Goal: Task Accomplishment & Management: Use online tool/utility

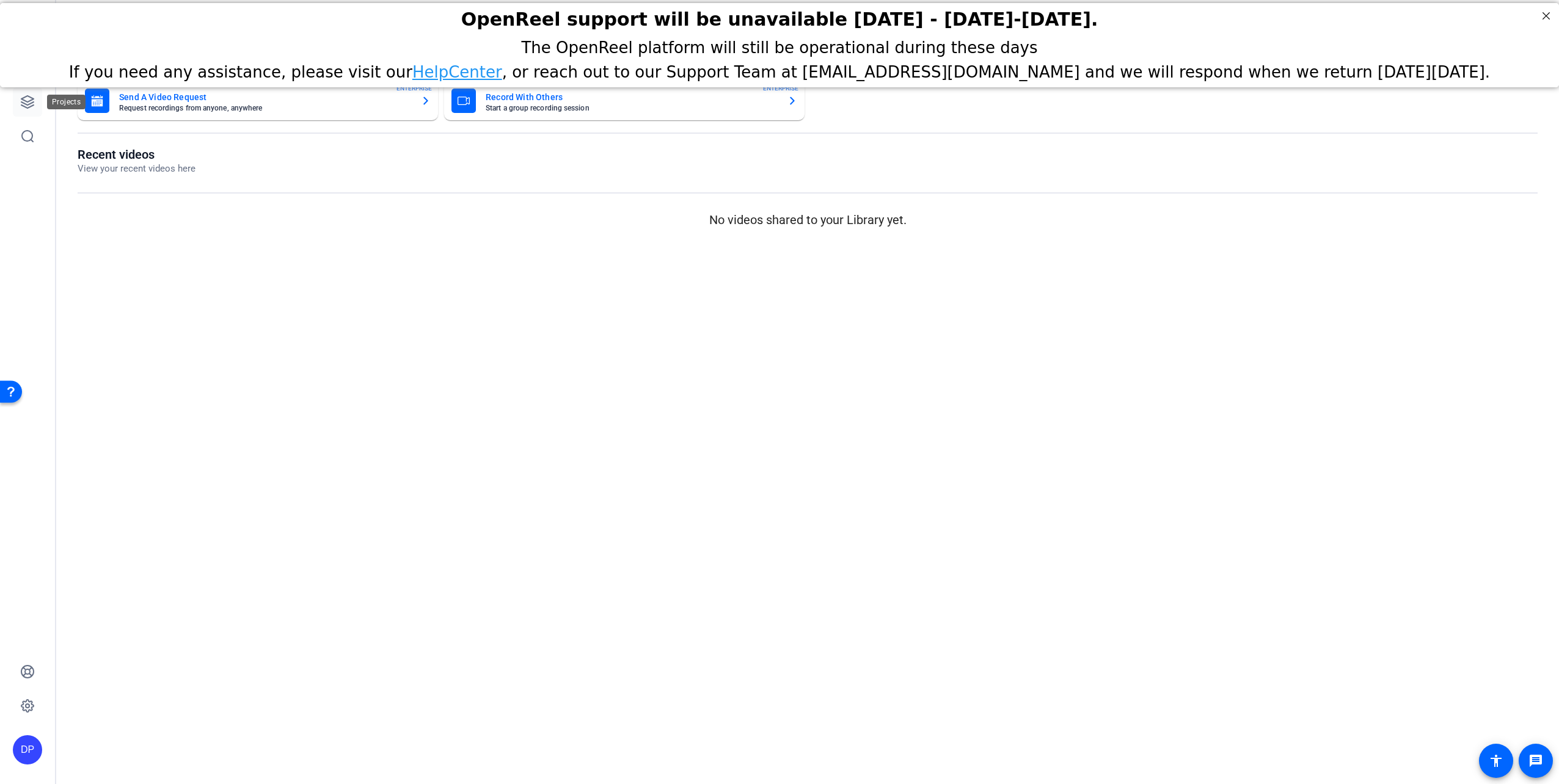
click at [30, 103] on icon at bounding box center [27, 102] width 15 height 15
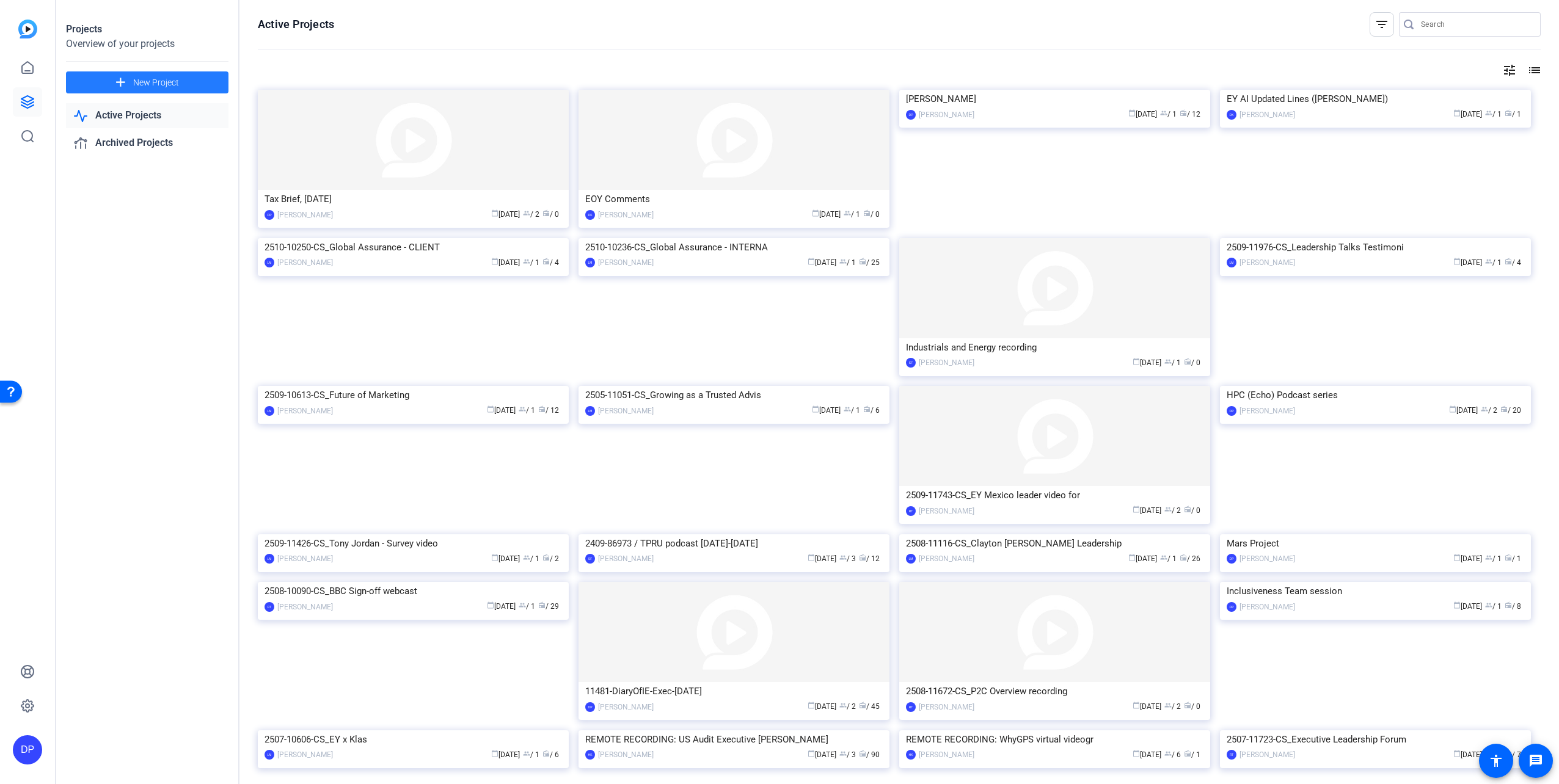
click at [141, 82] on span "New Project" at bounding box center [156, 82] width 46 height 13
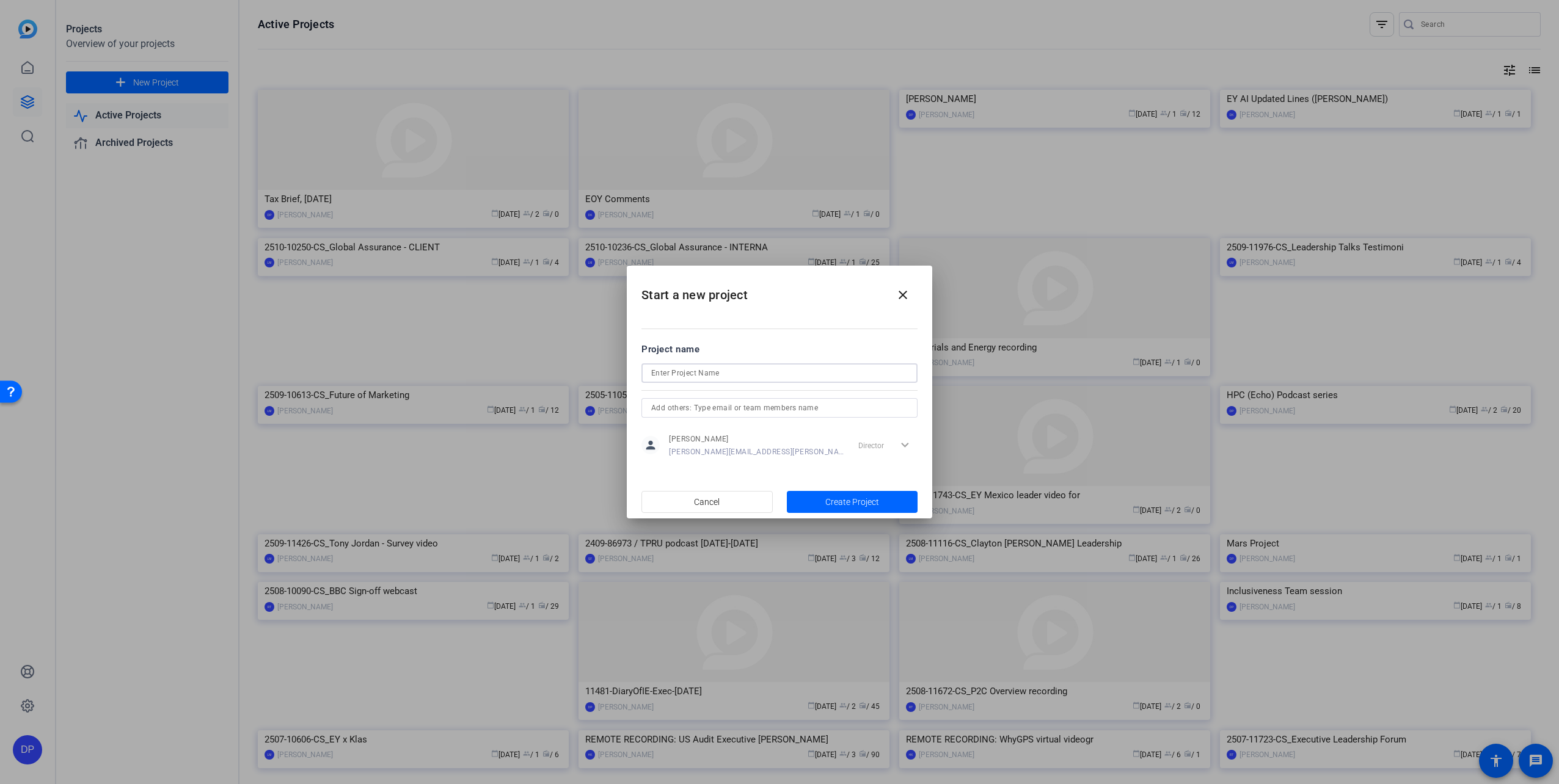
click at [658, 375] on input at bounding box center [779, 373] width 257 height 15
type input "TaxTechAcceleratorPodcast"
click at [824, 496] on span "button" at bounding box center [853, 502] width 132 height 29
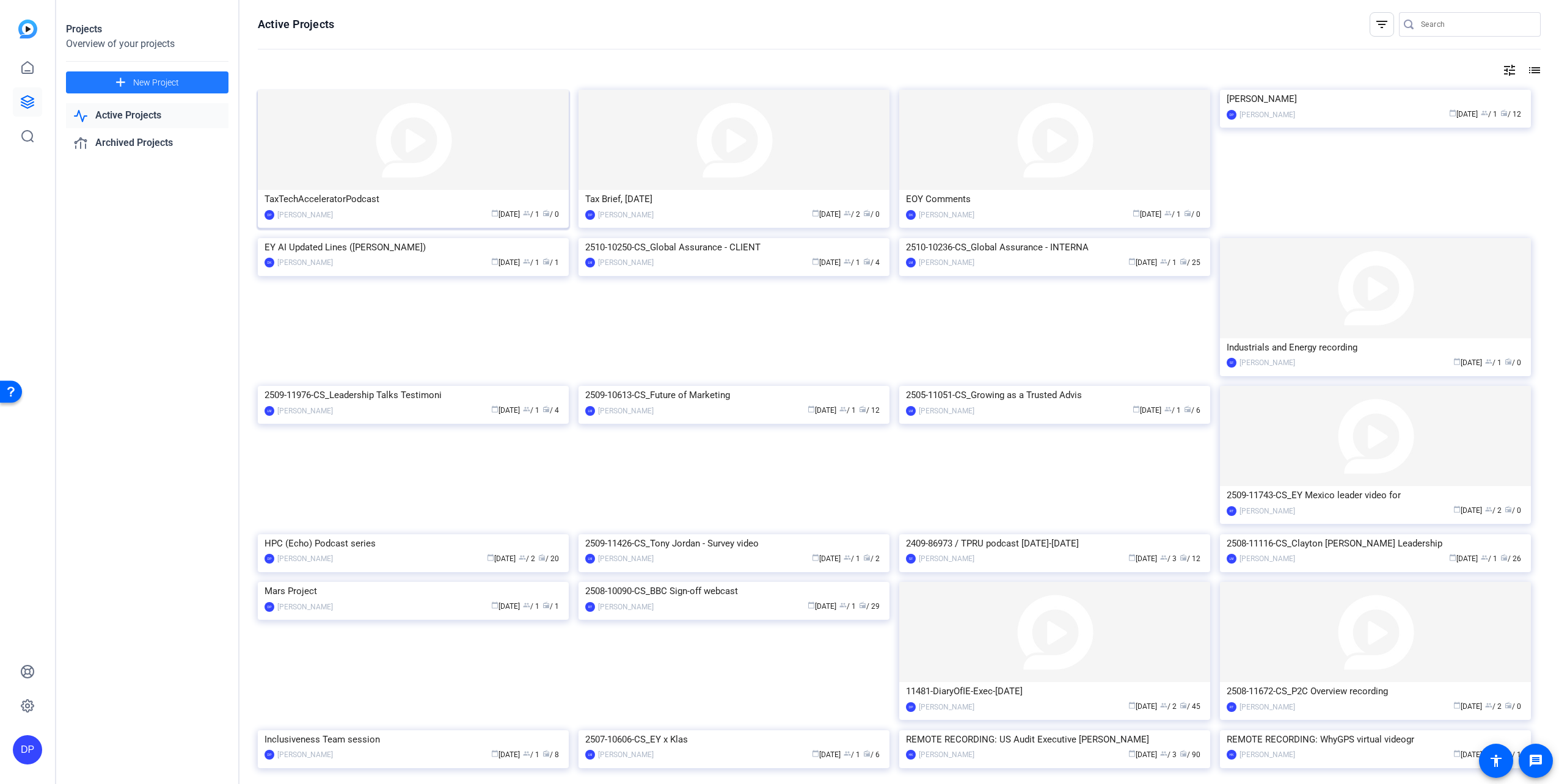
click at [334, 144] on img at bounding box center [413, 139] width 311 height 100
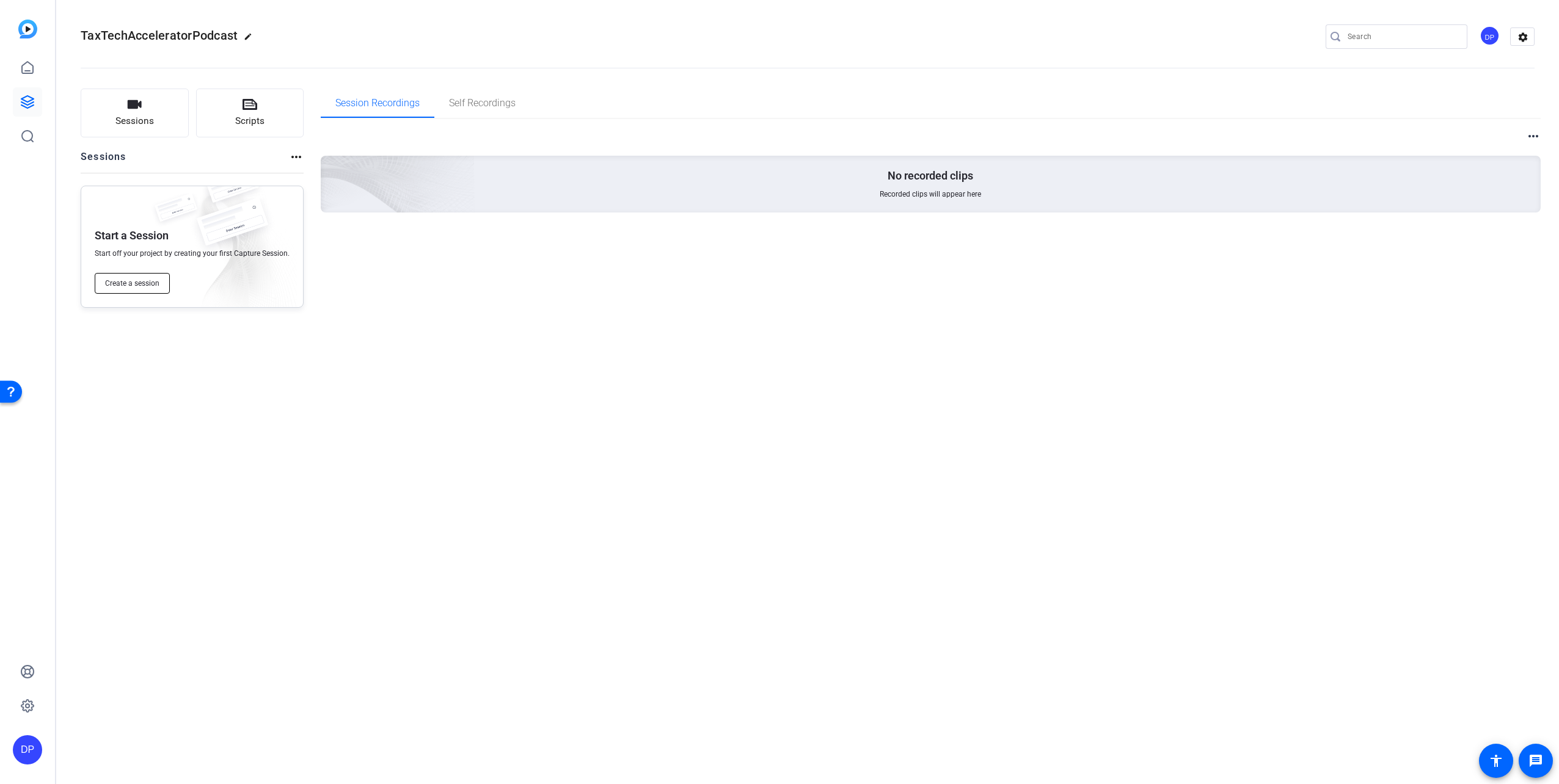
click at [148, 287] on span "Create a session" at bounding box center [133, 283] width 55 height 9
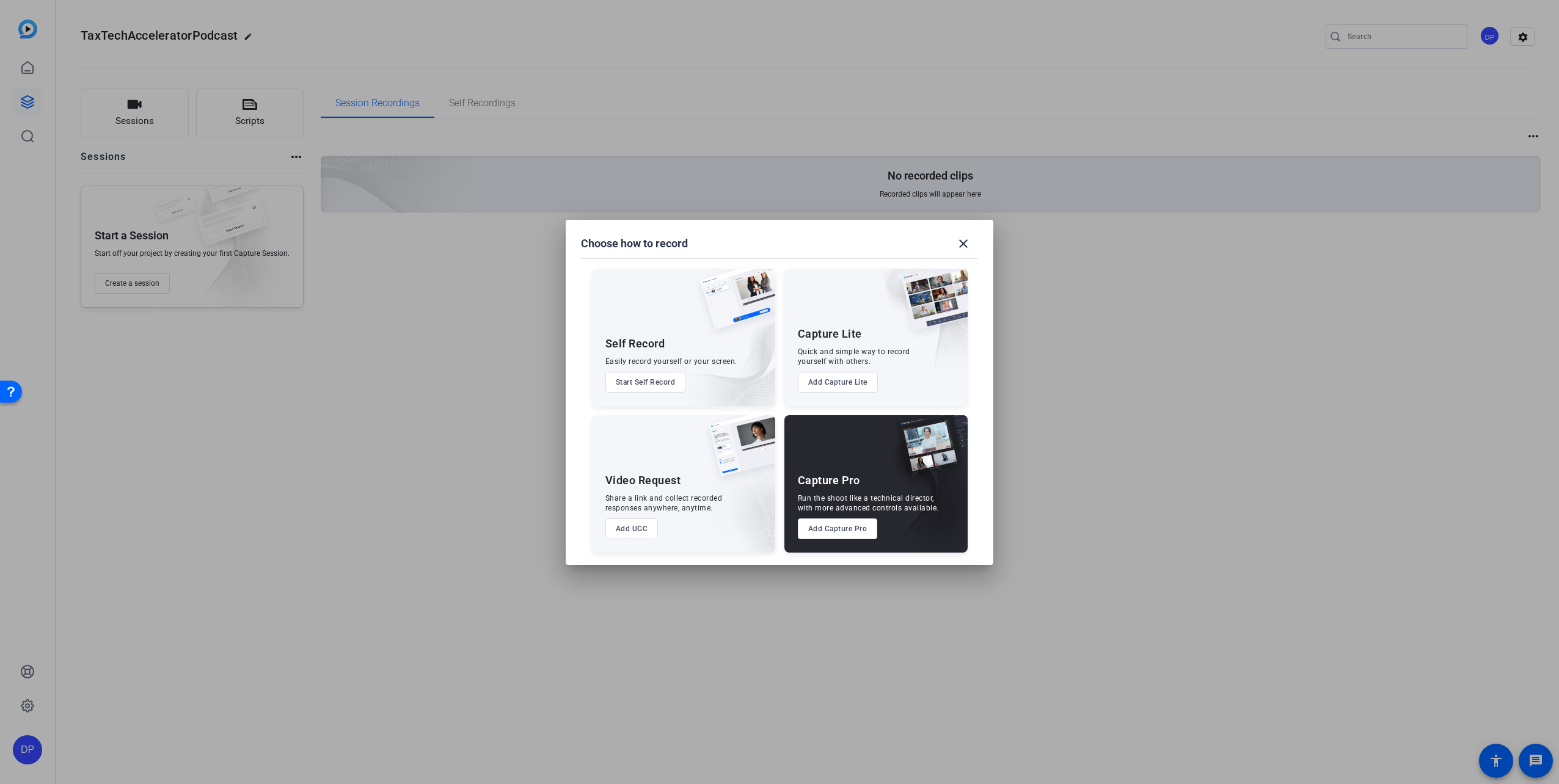
click at [842, 379] on button "Add Capture Lite" at bounding box center [838, 382] width 80 height 21
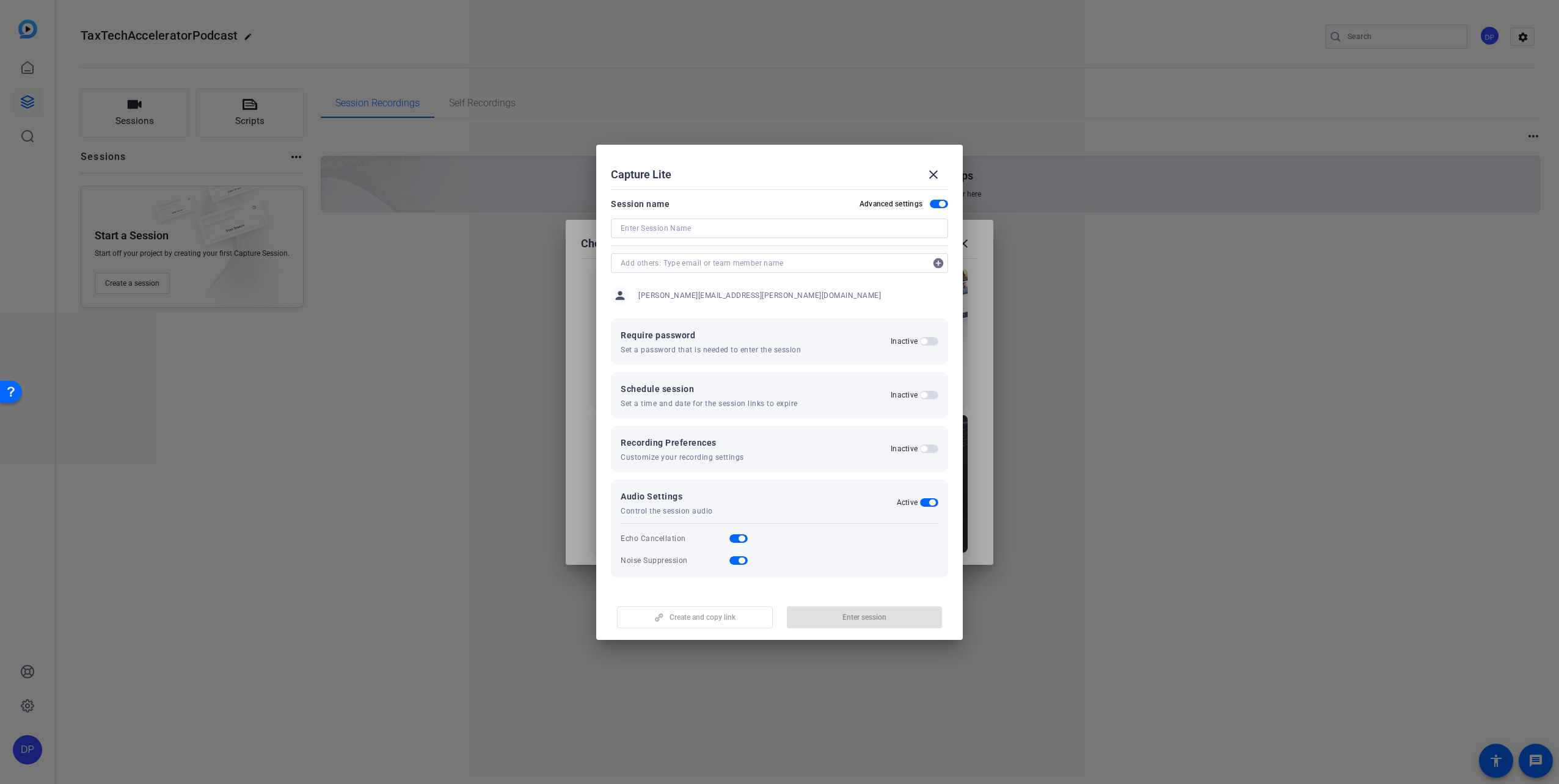
click at [688, 232] on input at bounding box center [779, 228] width 317 height 15
type input "Oct17Session"
click at [711, 611] on span "button" at bounding box center [694, 617] width 155 height 29
click at [935, 172] on mat-icon "close" at bounding box center [933, 174] width 15 height 15
